Goal: Task Accomplishment & Management: Use online tool/utility

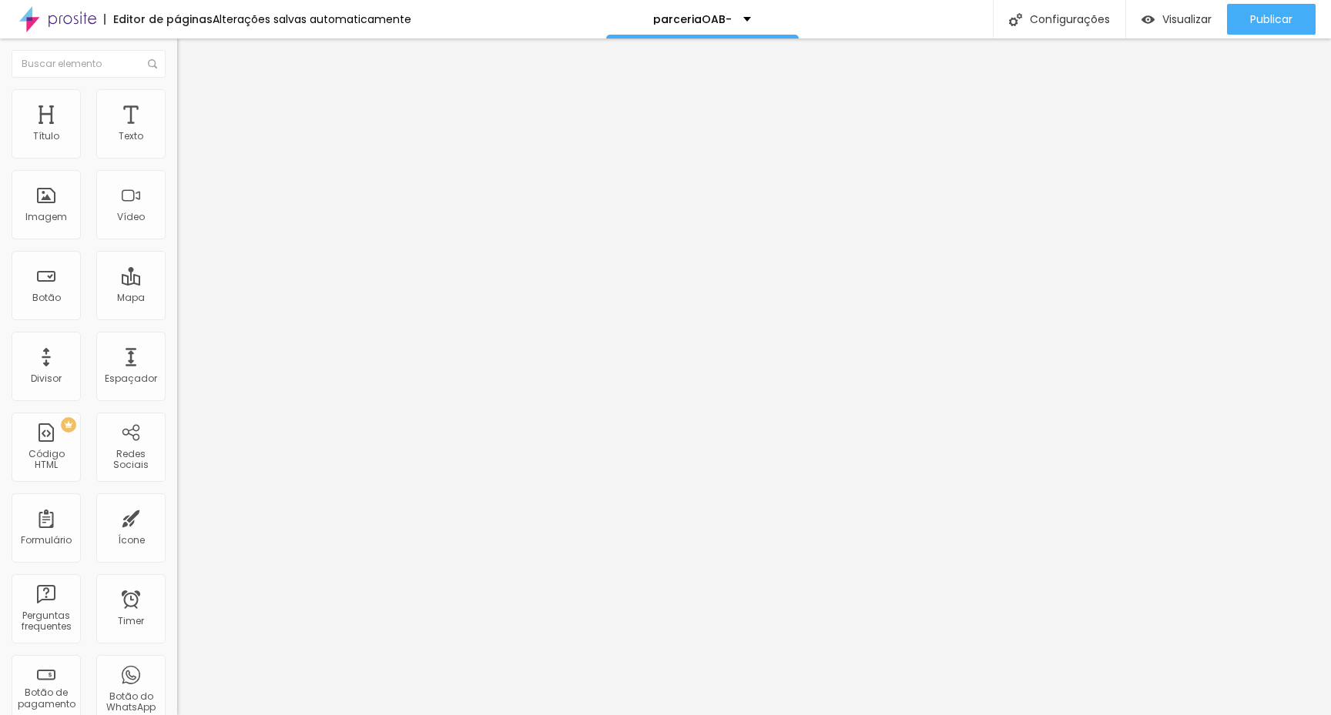
click at [177, 317] on input "[URL][DOMAIN_NAME]" at bounding box center [269, 309] width 185 height 15
drag, startPoint x: 91, startPoint y: 177, endPoint x: 138, endPoint y: 179, distance: 47.0
click at [177, 145] on input "Quero garantir minha vaga" at bounding box center [269, 136] width 185 height 15
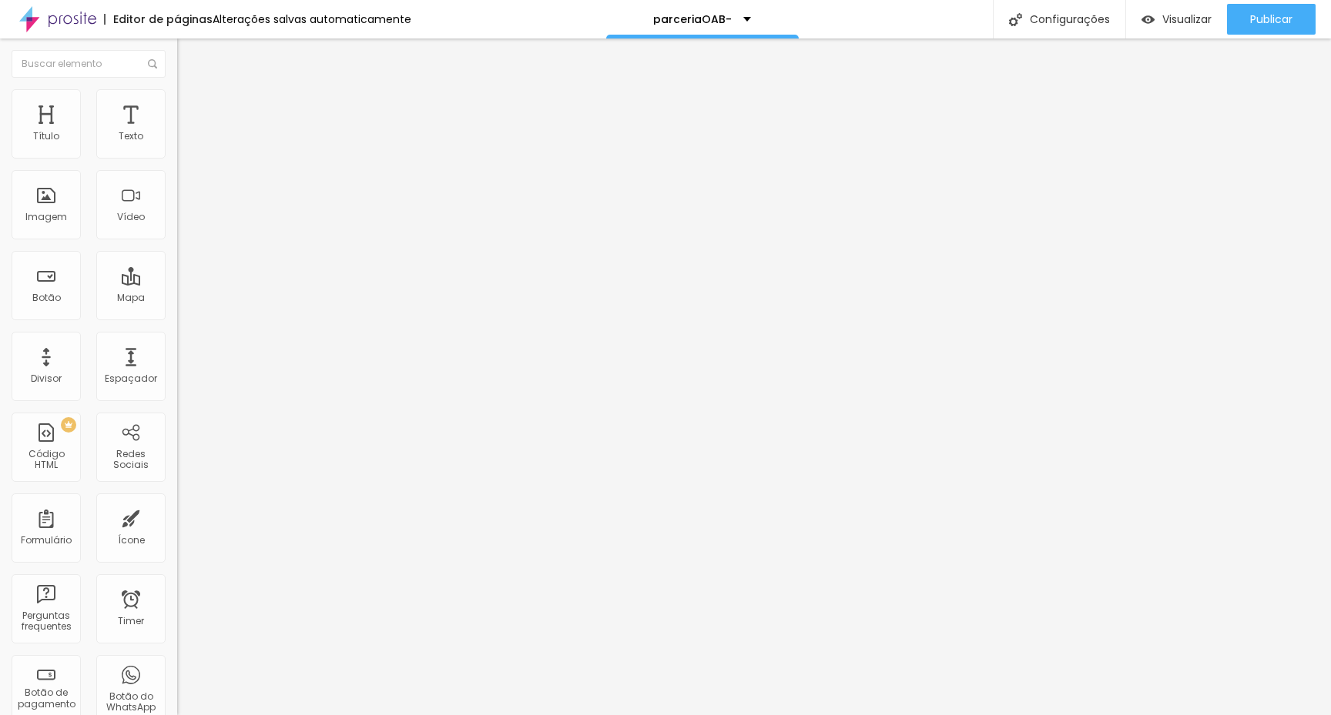
click at [177, 145] on input "Quero garantir minha vaga" at bounding box center [269, 136] width 185 height 15
type input "Quero garantir minha vaga + o treinamento"
click at [177, 317] on input "[URL][DOMAIN_NAME]" at bounding box center [269, 309] width 185 height 15
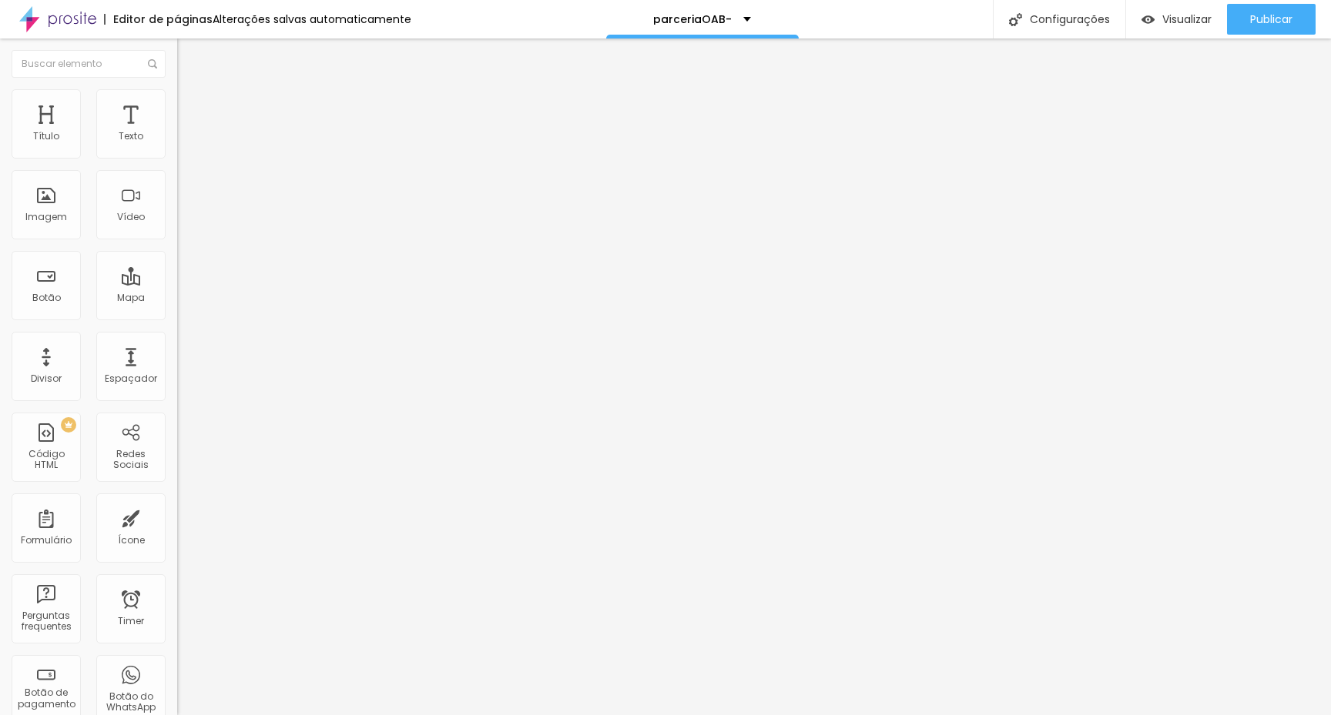
click at [177, 145] on input "Quero garantir minha vaga + o treinamento" at bounding box center [269, 136] width 185 height 15
type input "Quero garantir agora com mais desconto"
click at [177, 144] on div "Texto Quero garantir agora com mais desconto" at bounding box center [265, 139] width 177 height 38
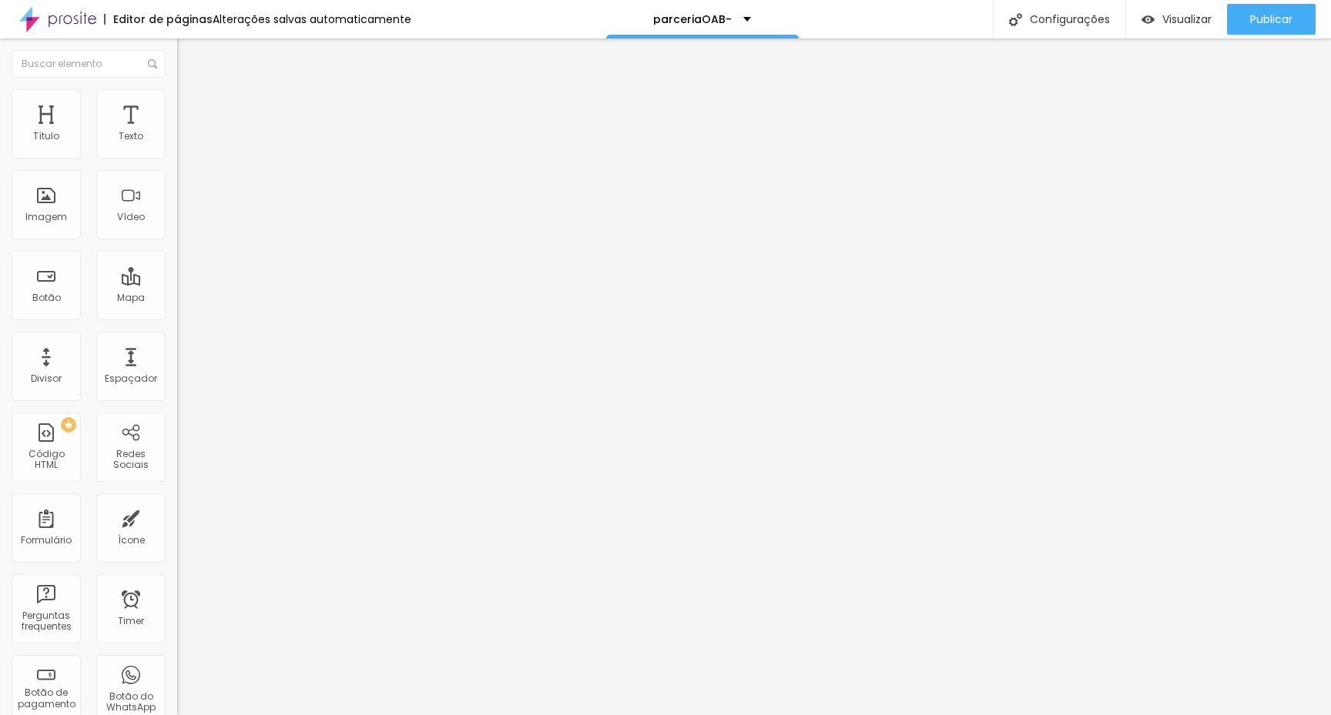
click at [191, 106] on span "Estilo" at bounding box center [203, 99] width 24 height 13
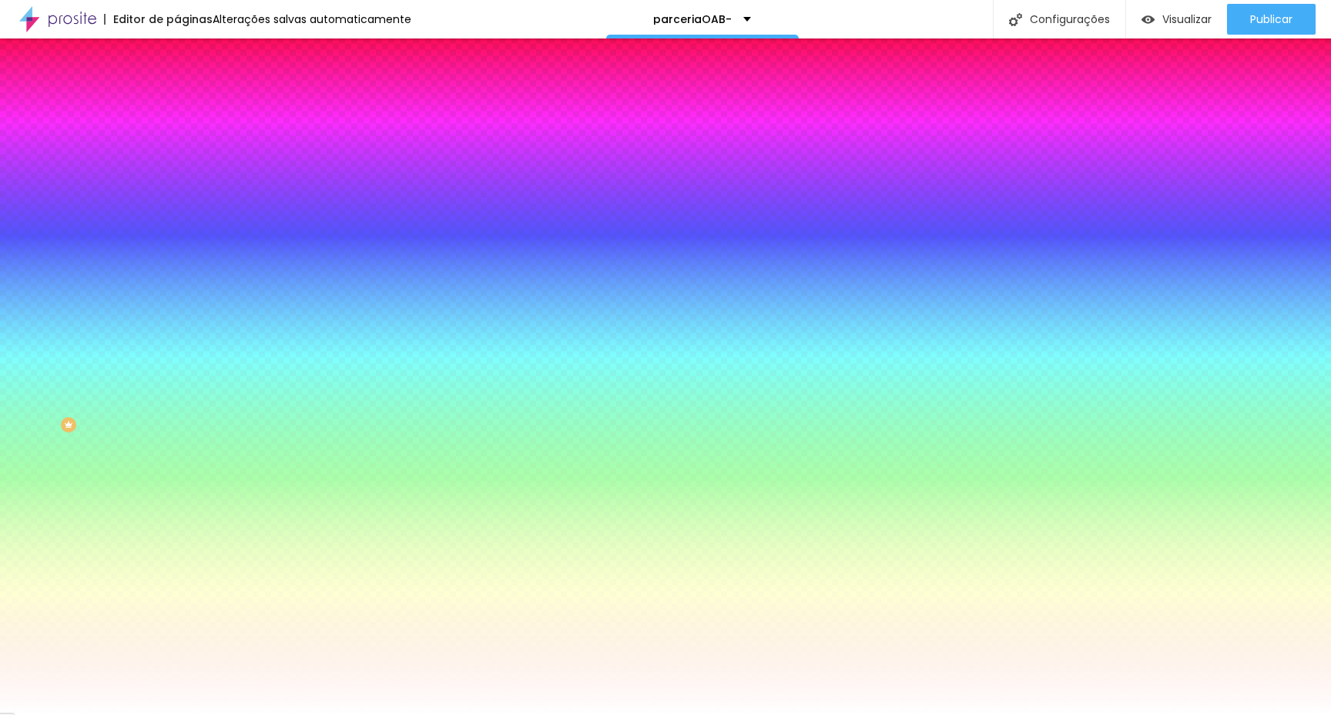
click at [177, 147] on div at bounding box center [265, 147] width 177 height 0
click at [136, 251] on div at bounding box center [665, 357] width 1331 height 715
drag, startPoint x: 136, startPoint y: 251, endPoint x: 137, endPoint y: 243, distance: 7.9
click at [137, 243] on div at bounding box center [665, 357] width 1331 height 715
type input "#008F3A"
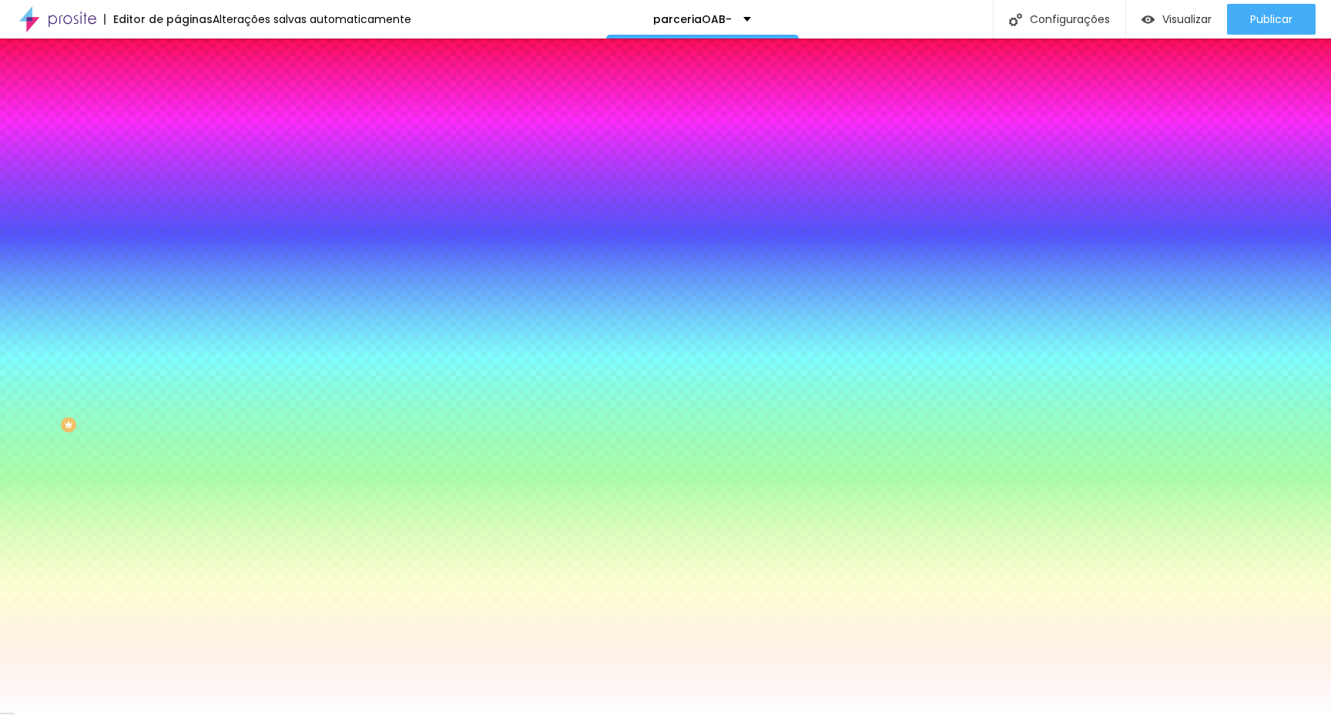
drag, startPoint x: 109, startPoint y: 209, endPoint x: 128, endPoint y: 225, distance: 24.1
click at [177, 162] on div at bounding box center [265, 162] width 177 height 0
click at [177, 305] on div "Ao passar o mouse Editar estilo do campo" at bounding box center [265, 398] width 177 height 197
click at [177, 524] on div at bounding box center [265, 524] width 177 height 0
click at [140, 442] on div at bounding box center [665, 357] width 1331 height 715
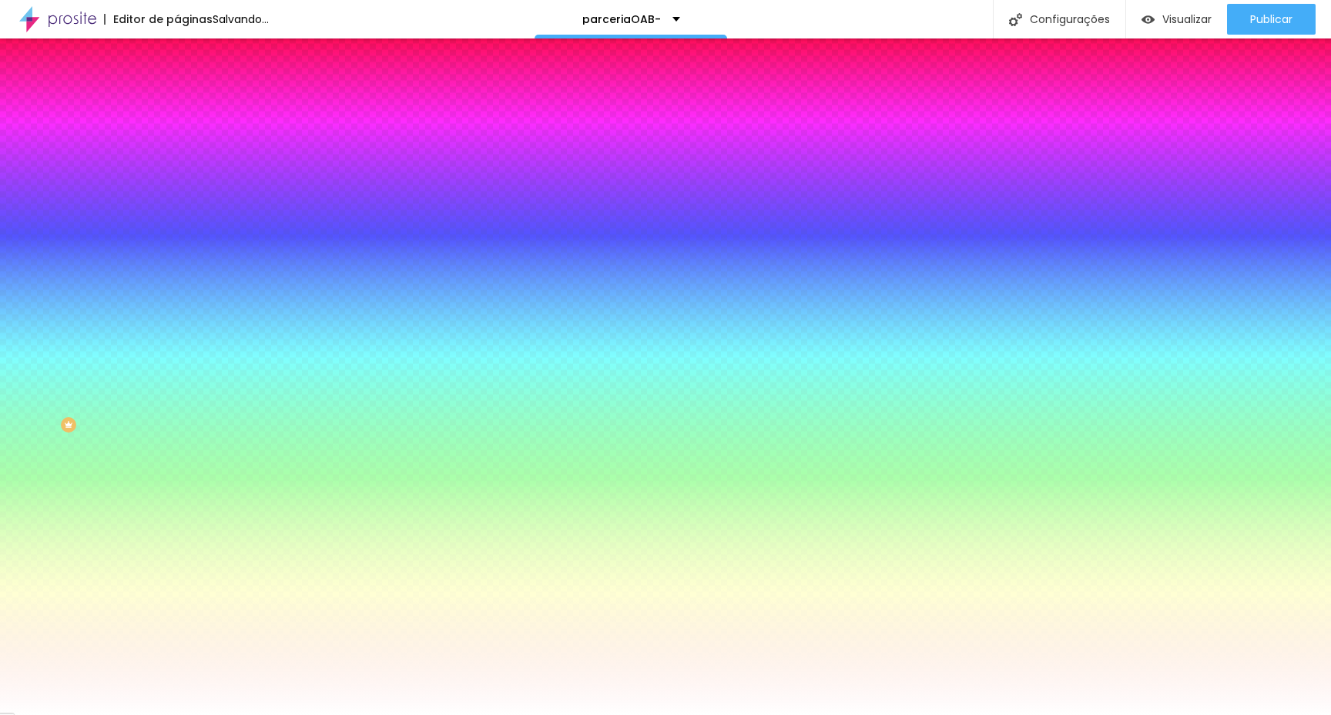
drag, startPoint x: 94, startPoint y: 368, endPoint x: 121, endPoint y: 381, distance: 30.0
click at [121, 381] on div at bounding box center [665, 357] width 1331 height 715
click at [177, 539] on div at bounding box center [265, 539] width 177 height 0
drag, startPoint x: 131, startPoint y: 446, endPoint x: 117, endPoint y: 407, distance: 41.6
click at [3, 620] on div at bounding box center [1, 623] width 3 height 7
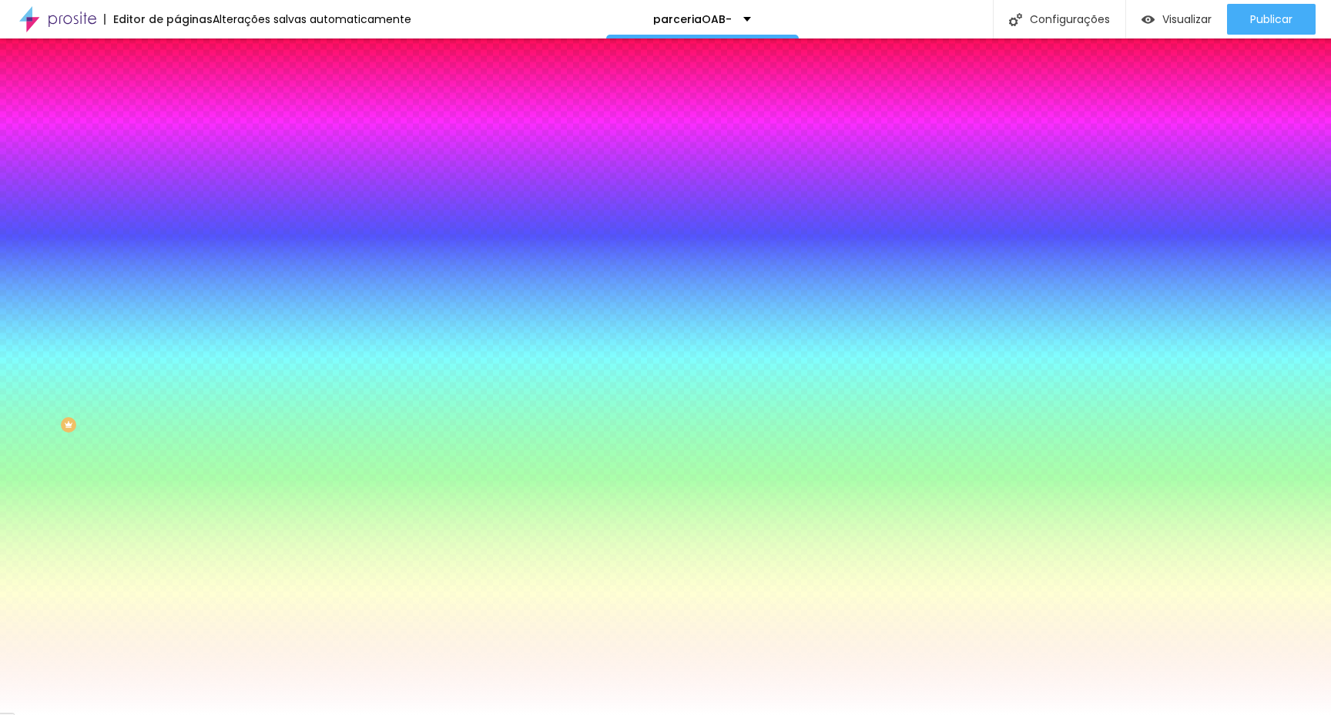
type input "#AF9424"
drag, startPoint x: 108, startPoint y: 372, endPoint x: 104, endPoint y: 387, distance: 15.1
click at [104, 387] on div at bounding box center [665, 357] width 1331 height 715
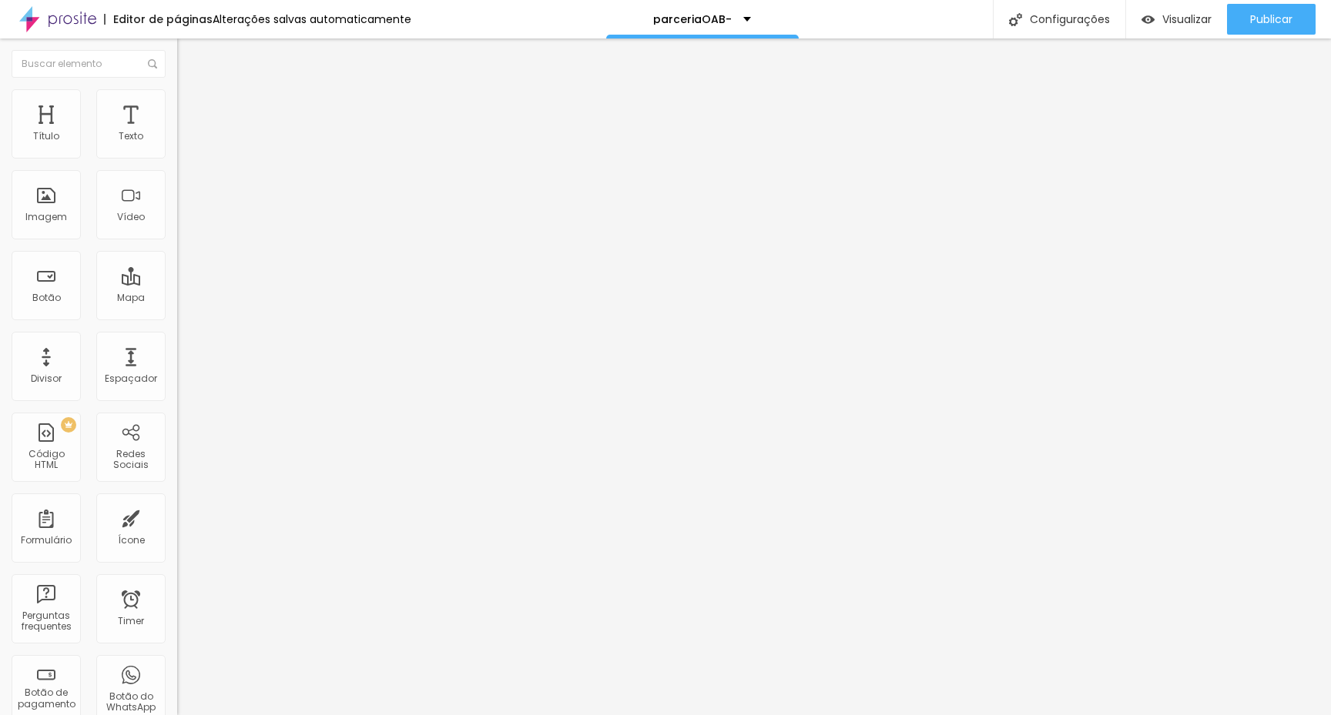
click at [177, 92] on img at bounding box center [184, 96] width 14 height 14
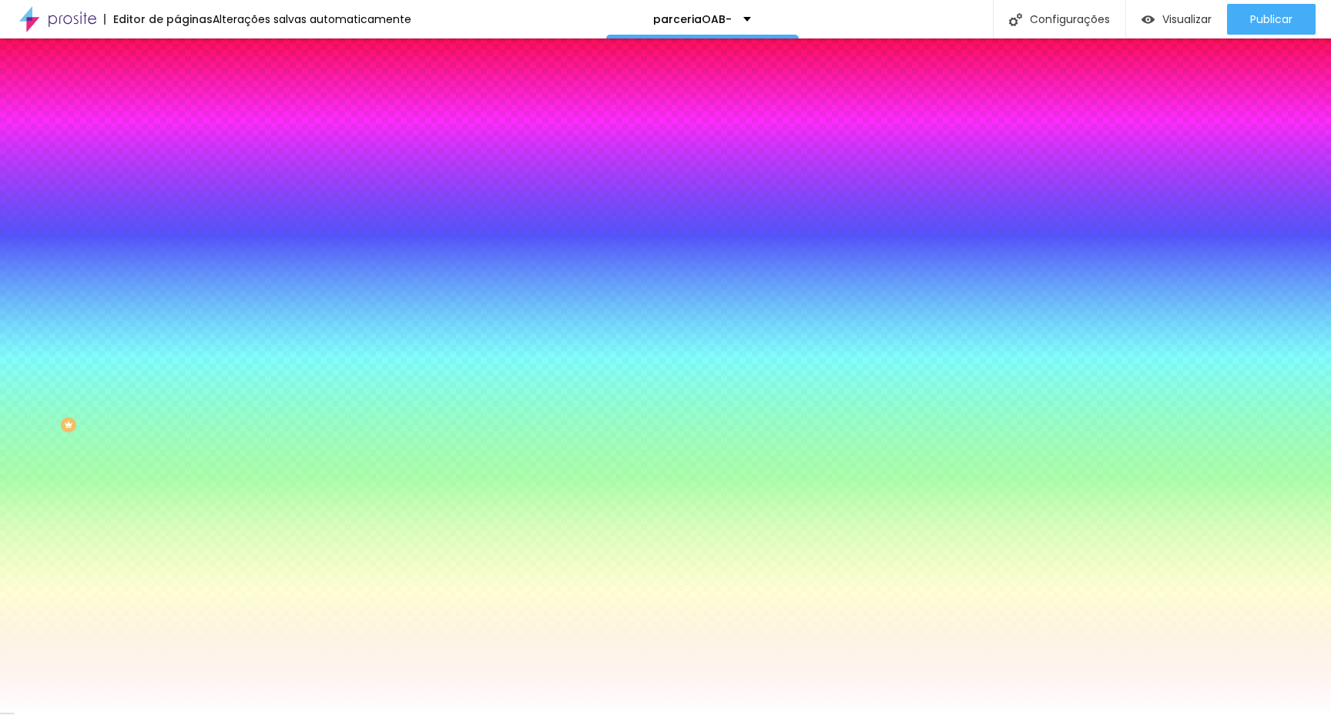
click at [177, 156] on input "#FFA300" at bounding box center [269, 154] width 185 height 15
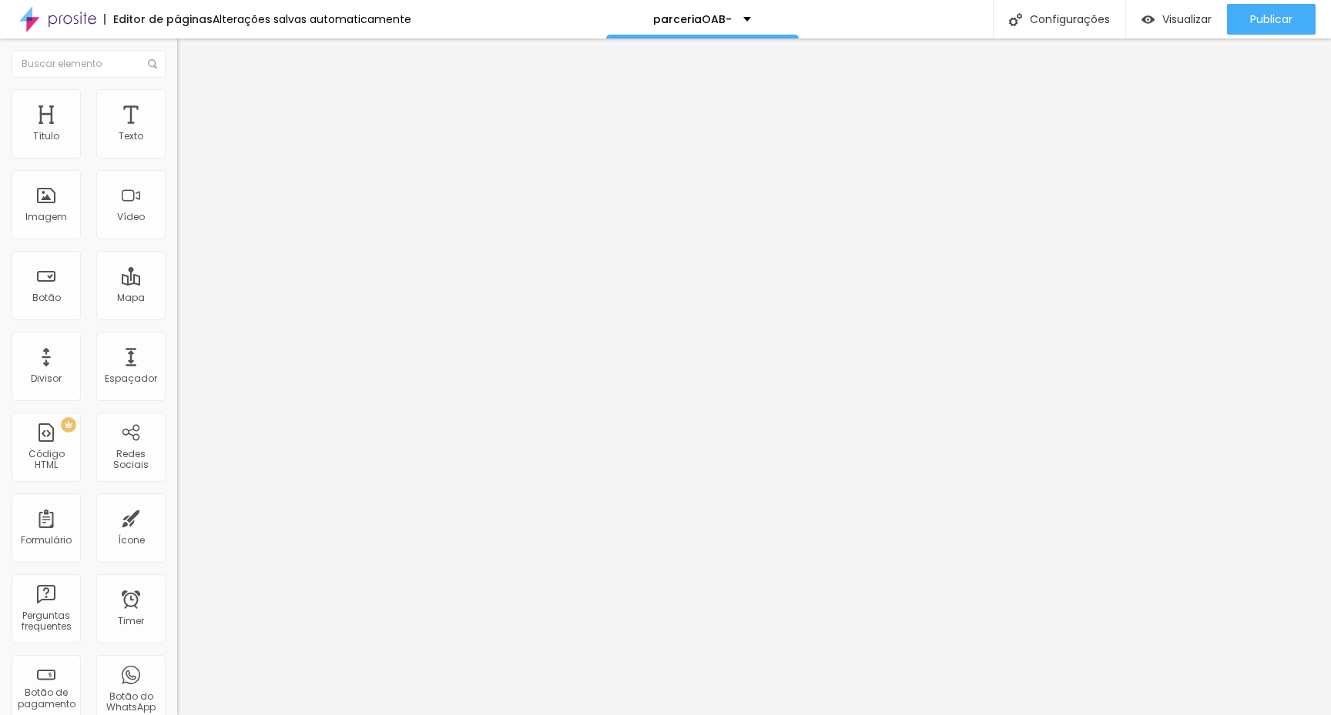
scroll to position [1, 0]
click at [191, 105] on span "Estilo" at bounding box center [203, 99] width 24 height 13
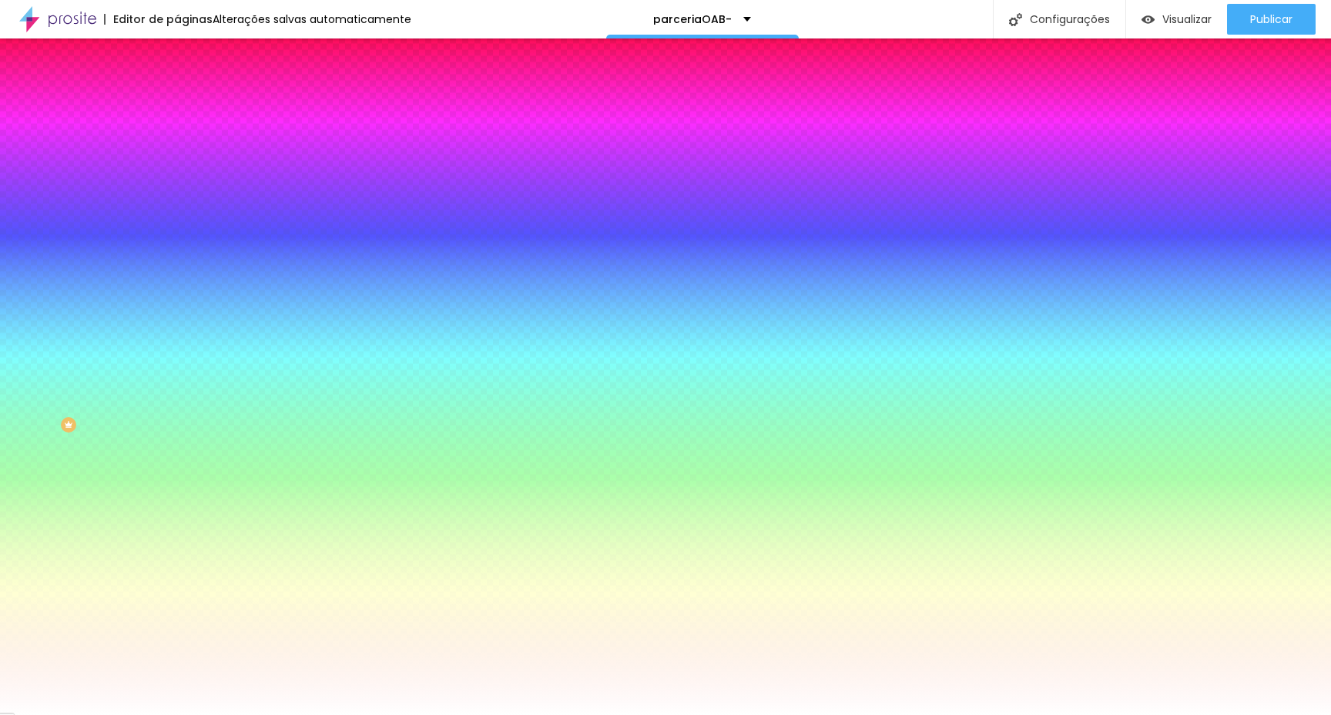
click at [177, 524] on input "#AC9123" at bounding box center [269, 531] width 185 height 15
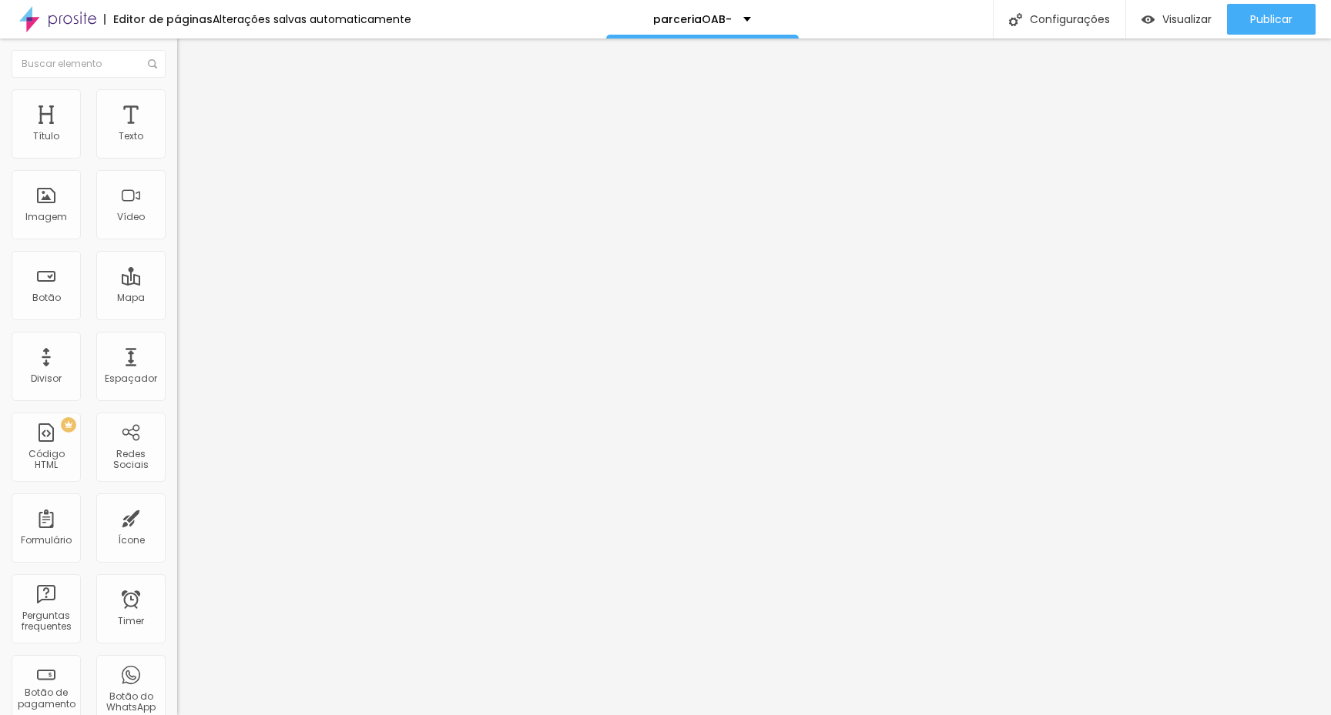
drag, startPoint x: 89, startPoint y: 101, endPoint x: 103, endPoint y: 129, distance: 32.0
click at [177, 101] on li "Estilo" at bounding box center [265, 96] width 177 height 15
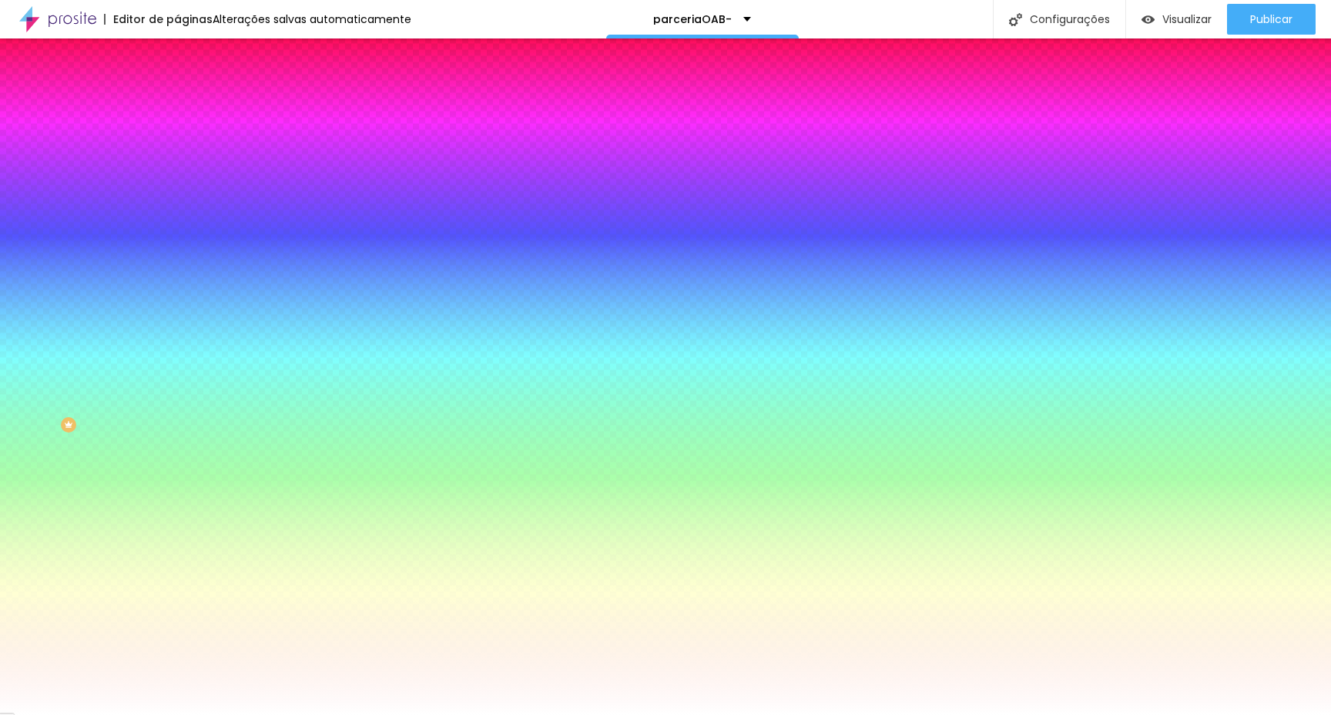
click at [177, 152] on input "#FFA300" at bounding box center [269, 154] width 185 height 15
click at [177, 524] on input "#3B8817" at bounding box center [269, 531] width 185 height 15
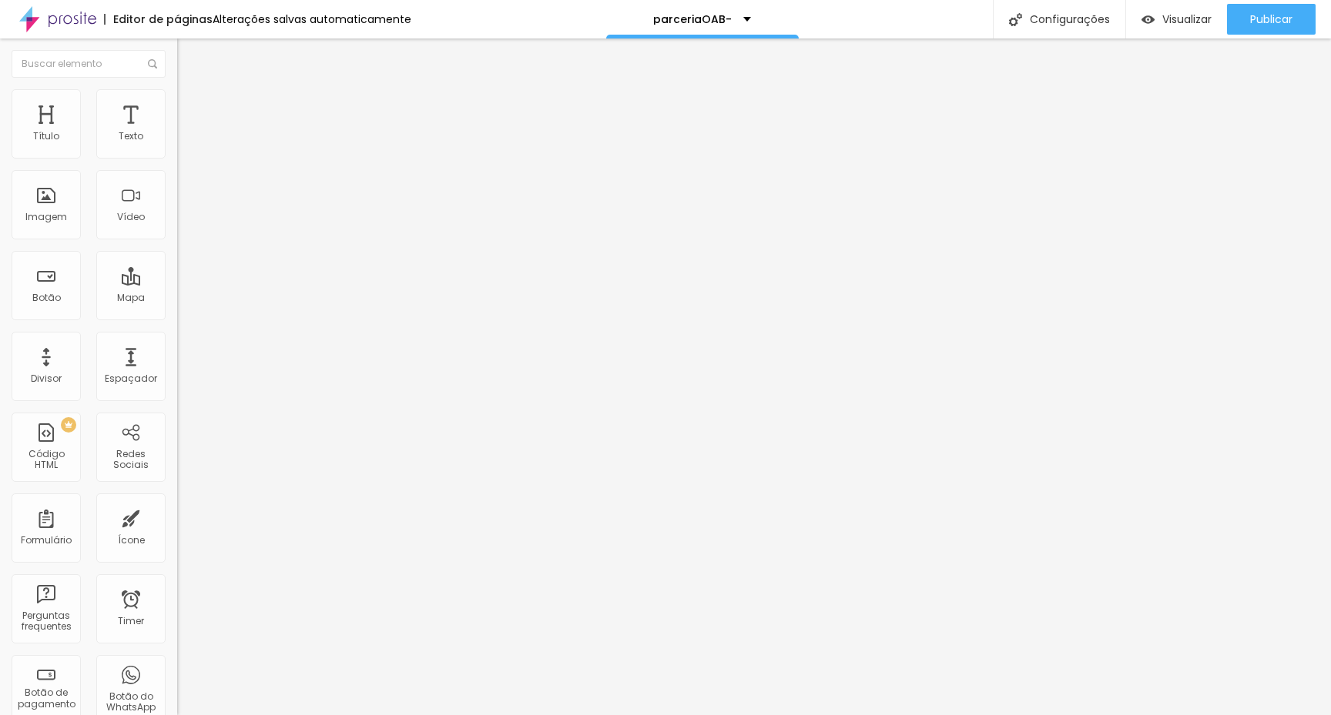
click at [177, 100] on li "Estilo" at bounding box center [265, 96] width 177 height 15
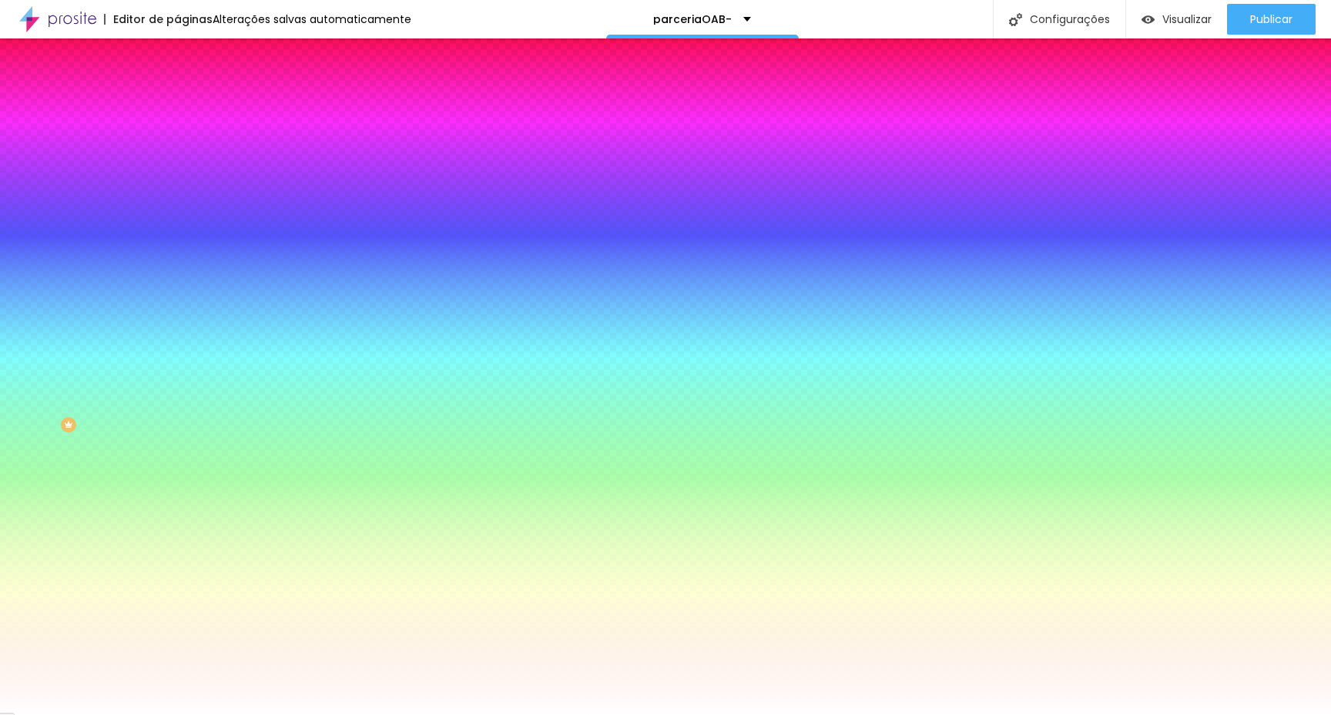
click at [177, 524] on input "#AC9123" at bounding box center [269, 531] width 185 height 15
paste input "FFA300"
type input "#FFA300"
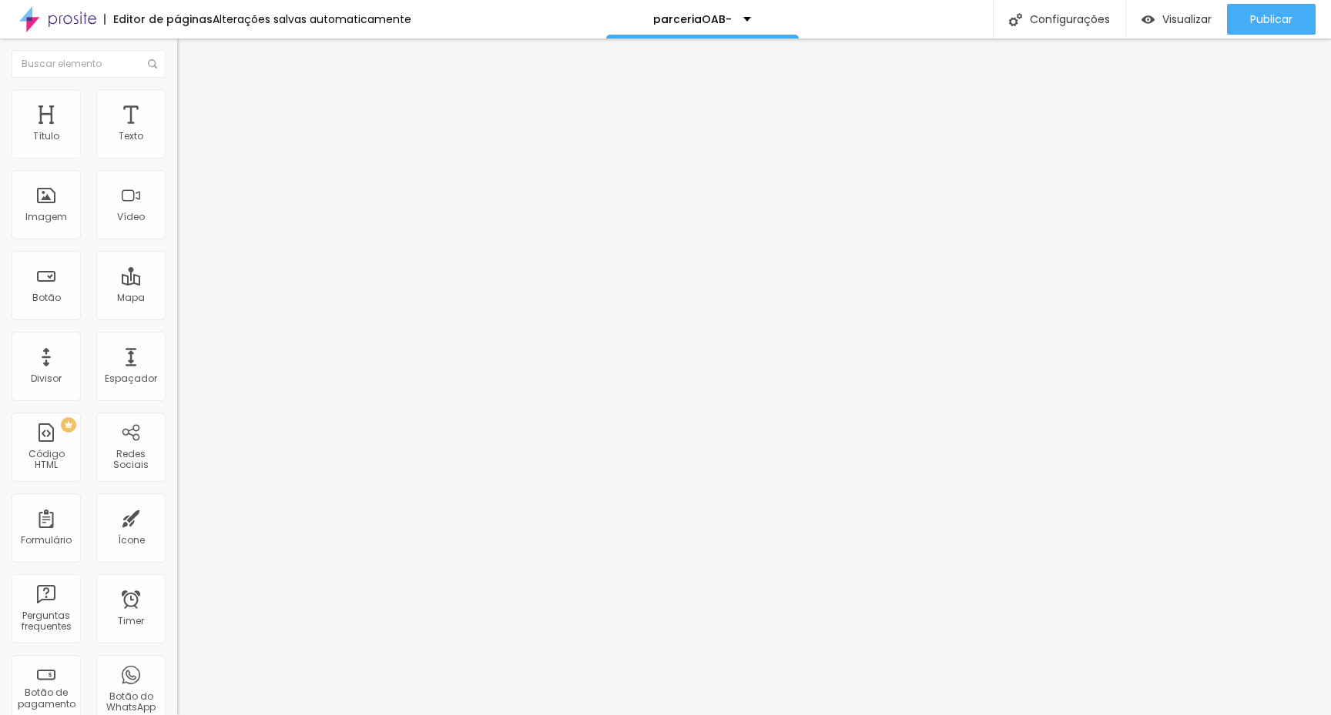
click at [177, 317] on input "[URL][DOMAIN_NAME]" at bounding box center [269, 309] width 185 height 15
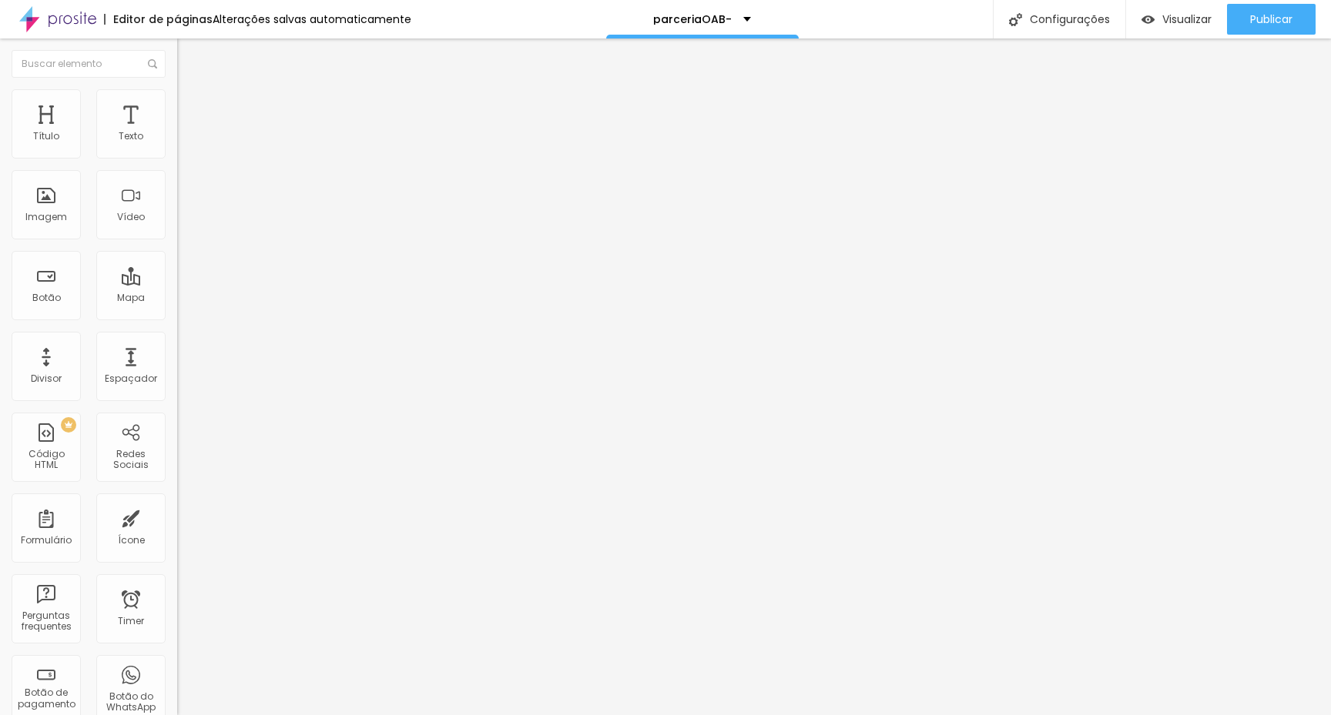
click at [177, 317] on input "[URL][DOMAIN_NAME]" at bounding box center [269, 309] width 185 height 15
type input "[URL][DOMAIN_NAME]"
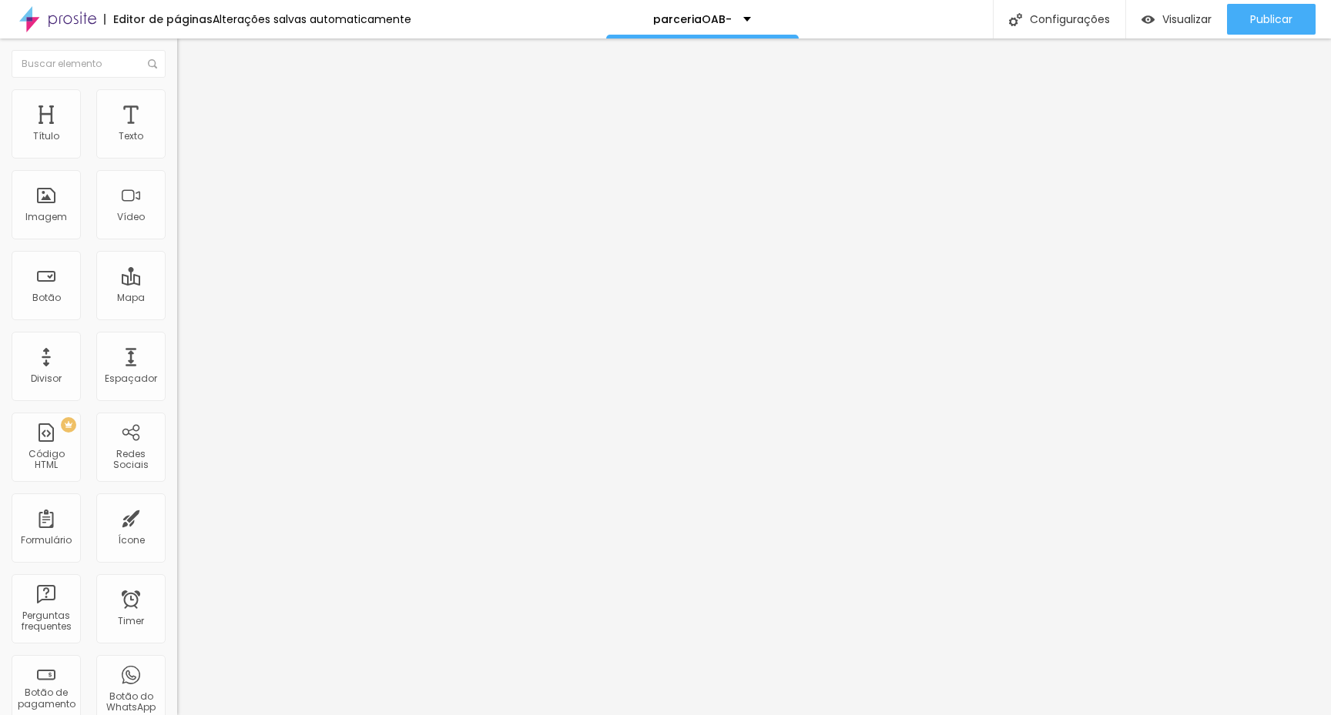
click at [177, 401] on div "Editar Botão Conteúdo Estilo Avançado Texto Quero garantir minha vaga + o trein…" at bounding box center [265, 377] width 177 height 677
click at [1268, 16] on span "Publicar" at bounding box center [1271, 19] width 42 height 12
click at [1211, 113] on link "Visualizar página" at bounding box center [1229, 118] width 139 height 10
